Goal: Understand process/instructions

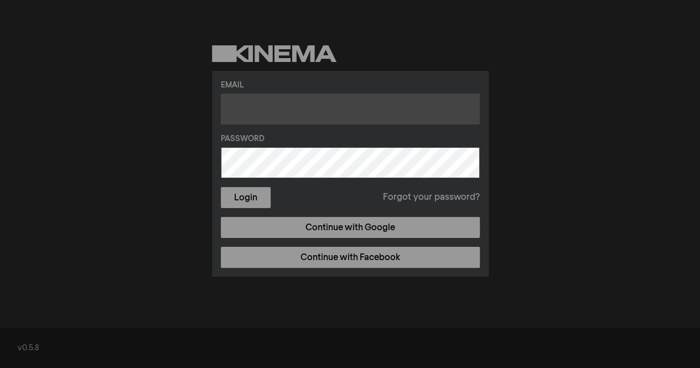
click at [305, 117] on input "text" at bounding box center [350, 109] width 259 height 31
type input "sarah@lot.wien"
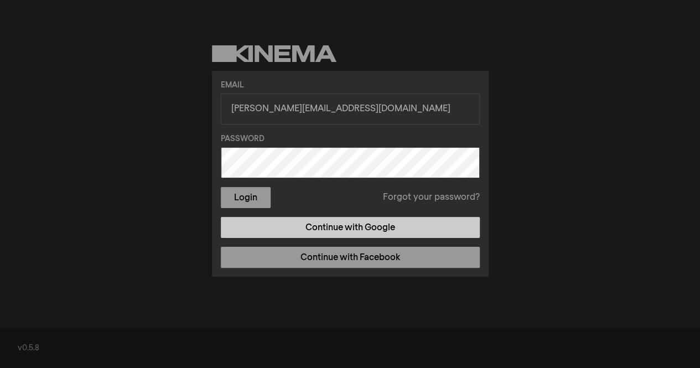
click at [336, 233] on link "Continue with Google" at bounding box center [350, 227] width 259 height 21
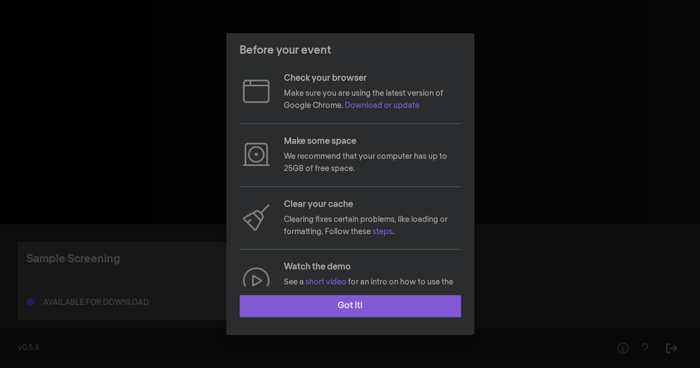
click at [377, 312] on button "Got it!" at bounding box center [350, 306] width 221 height 22
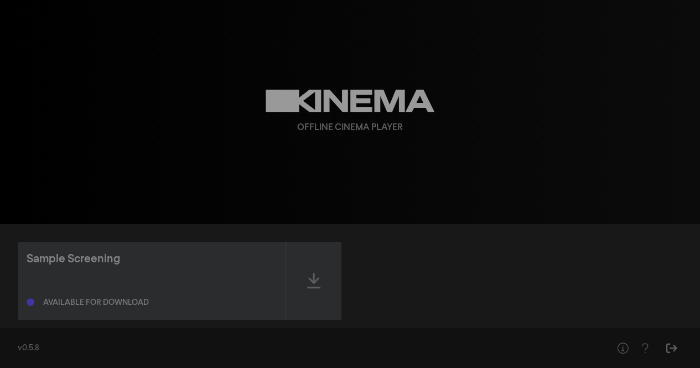
scroll to position [17, 0]
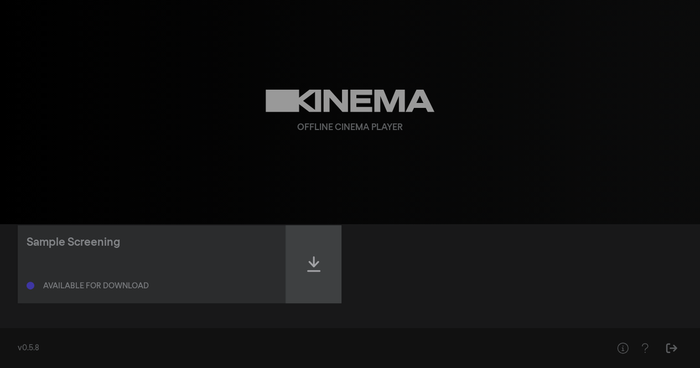
click at [312, 266] on icon at bounding box center [313, 264] width 13 height 18
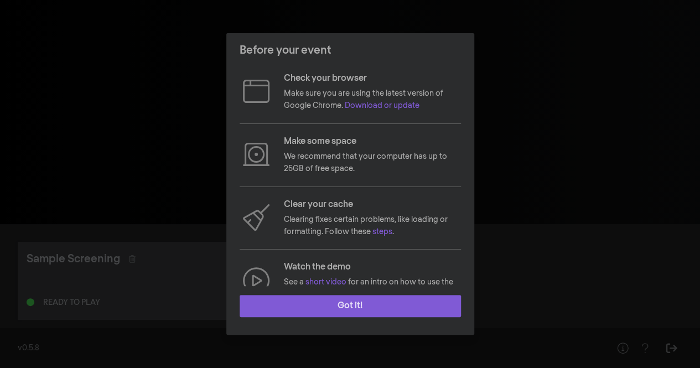
click at [347, 310] on button "Got it!" at bounding box center [350, 306] width 221 height 22
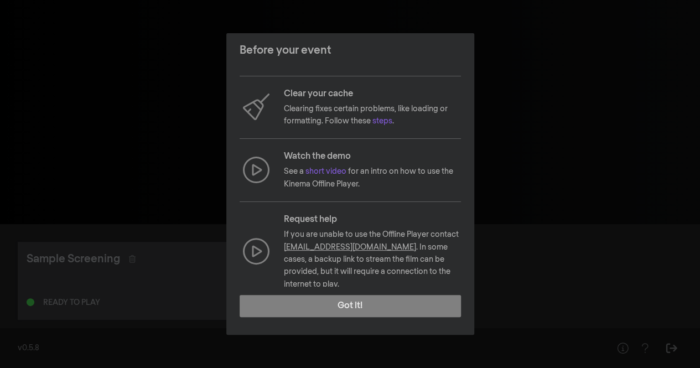
scroll to position [118, 0]
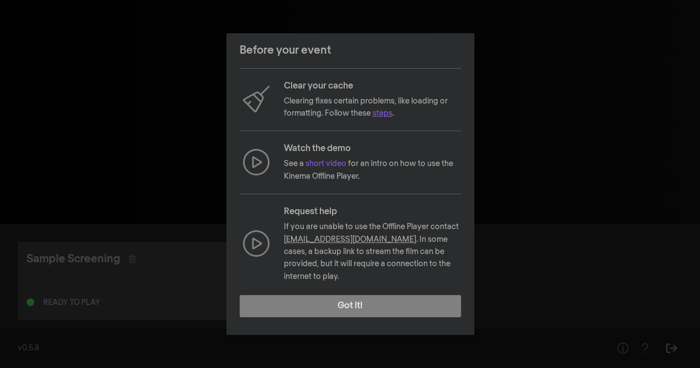
click at [381, 112] on link "steps" at bounding box center [382, 114] width 20 height 8
